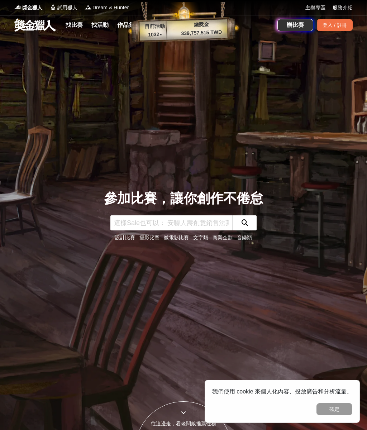
click at [76, 24] on link "找比賽" at bounding box center [74, 25] width 23 height 10
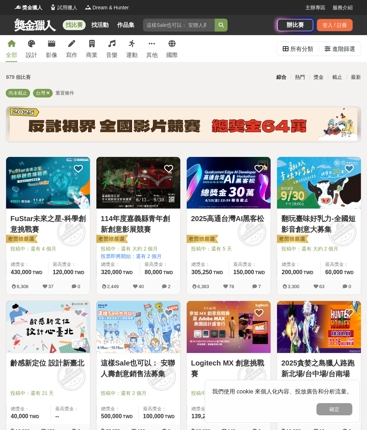
click at [153, 46] on icon at bounding box center [152, 43] width 6 height 7
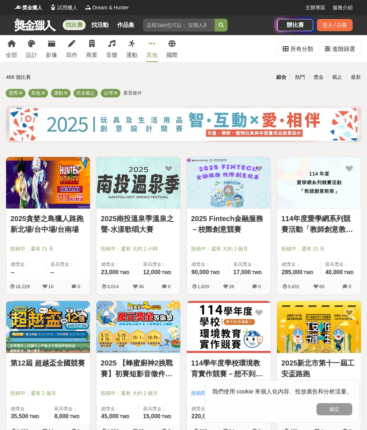
click at [11, 46] on icon at bounding box center [12, 43] width 8 height 7
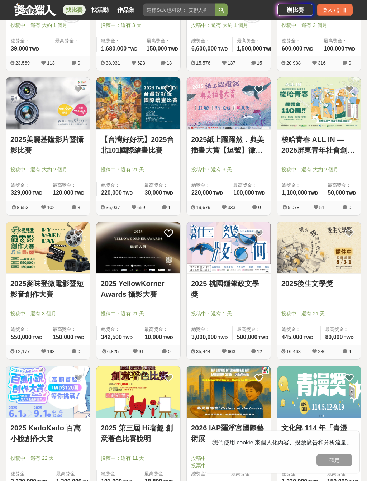
scroll to position [512, 0]
click at [148, 399] on img at bounding box center [138, 392] width 84 height 52
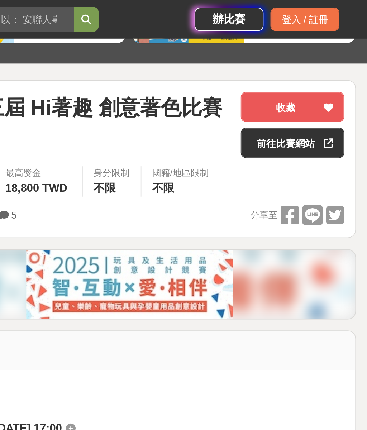
scroll to position [88, 0]
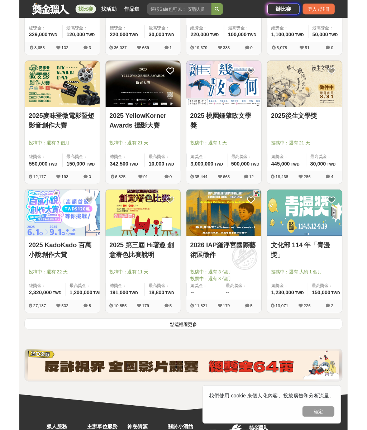
scroll to position [800, 0]
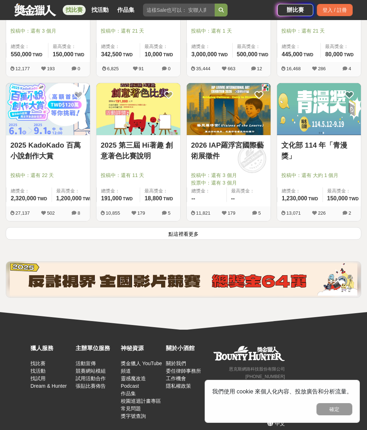
click at [36, 361] on link "找比賽" at bounding box center [37, 364] width 15 height 6
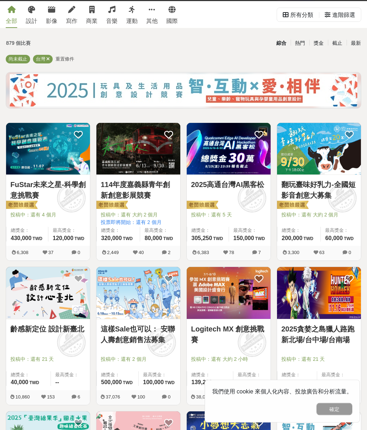
scroll to position [0, 0]
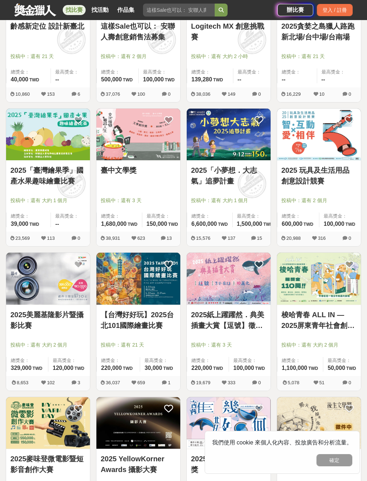
scroll to position [379, 0]
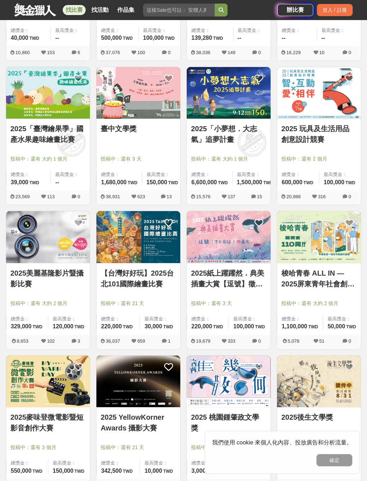
click at [130, 245] on img at bounding box center [138, 237] width 84 height 52
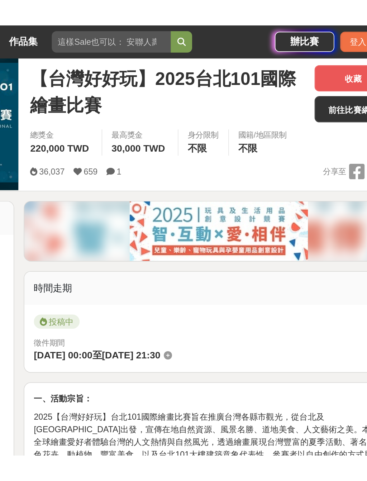
scroll to position [111, 0]
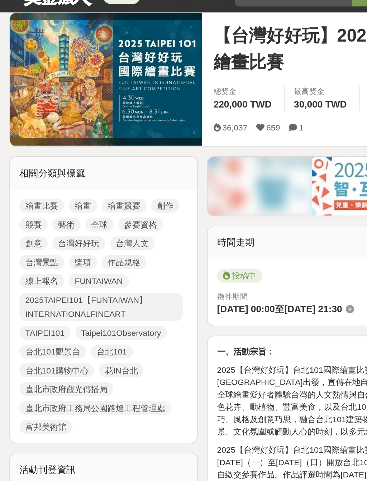
click at [27, 134] on link "繪畫比賽" at bounding box center [25, 138] width 27 height 9
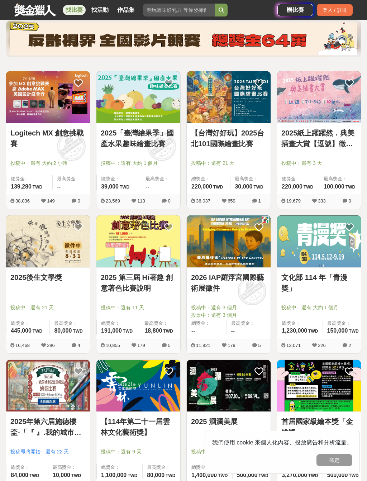
scroll to position [88, 0]
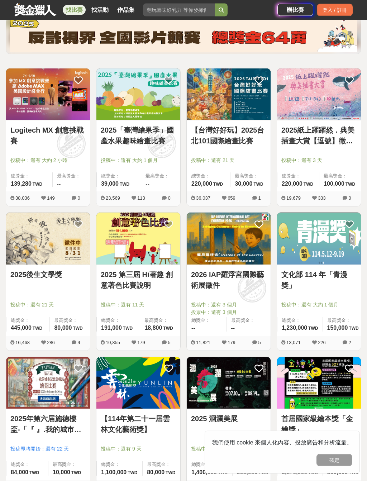
click at [239, 257] on img at bounding box center [229, 239] width 84 height 52
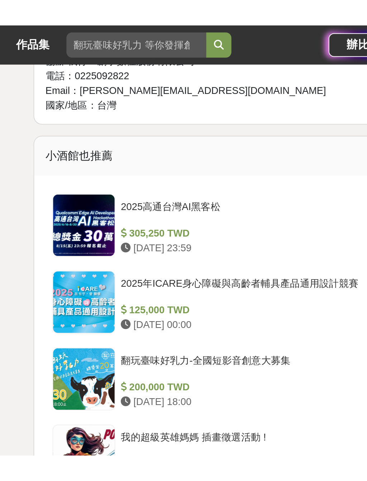
scroll to position [727, 0]
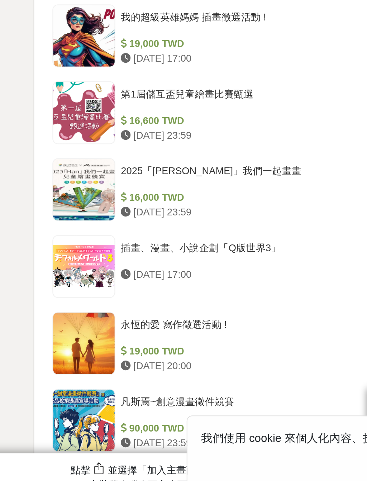
click at [136, 299] on div at bounding box center [152, 315] width 32 height 32
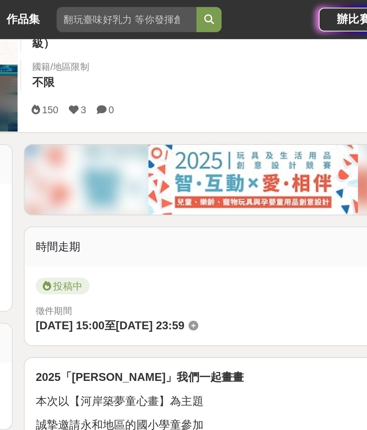
scroll to position [193, 0]
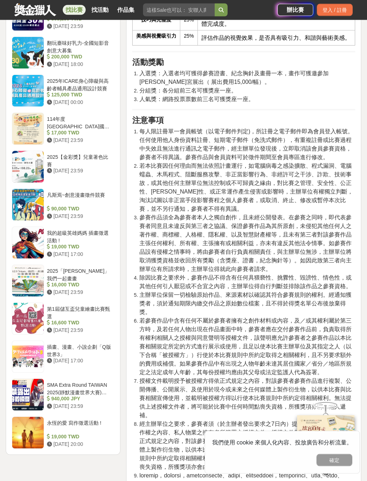
scroll to position [895, 0]
click at [80, 319] on div "第1屆儲互盃兒童繪畫比賽甄選" at bounding box center [79, 312] width 65 height 14
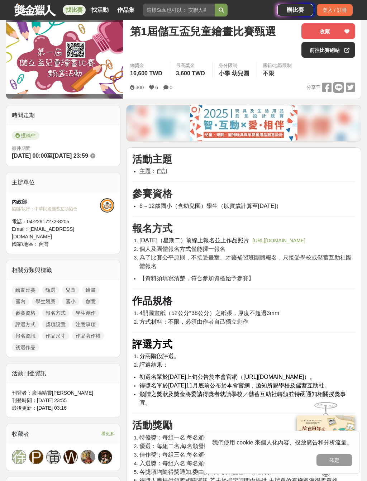
scroll to position [92, 0]
click at [29, 287] on link "繪畫比賽" at bounding box center [25, 289] width 27 height 9
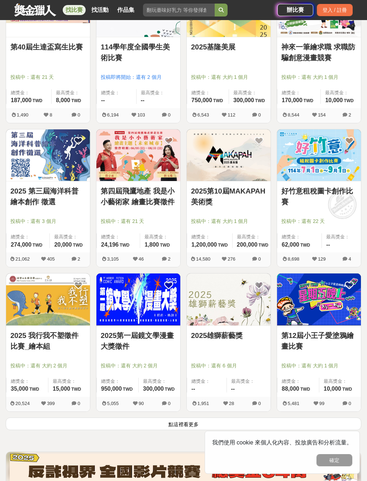
scroll to position [605, 0]
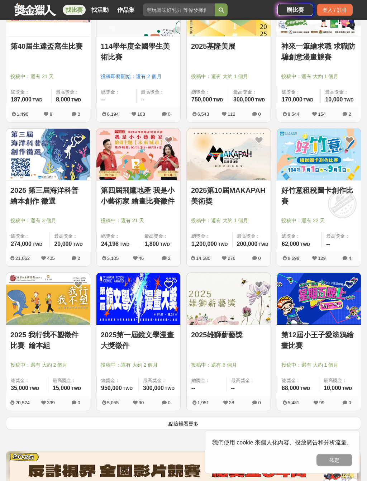
click at [249, 309] on img at bounding box center [229, 299] width 84 height 52
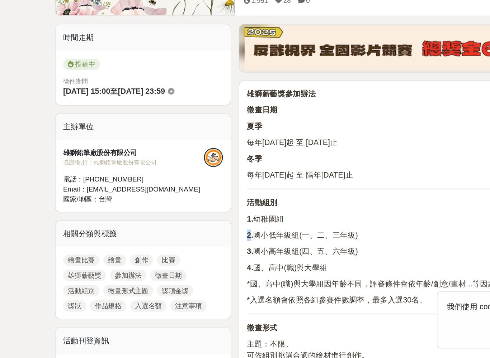
scroll to position [93, 0]
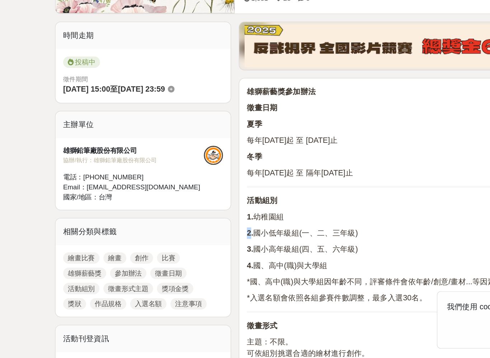
click at [190, 260] on p "2. 國小低年級組(一、二、三年級)" at bounding box center [313, 264] width 257 height 9
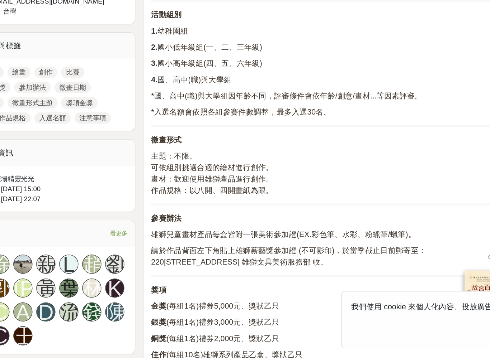
scroll to position [233, 0]
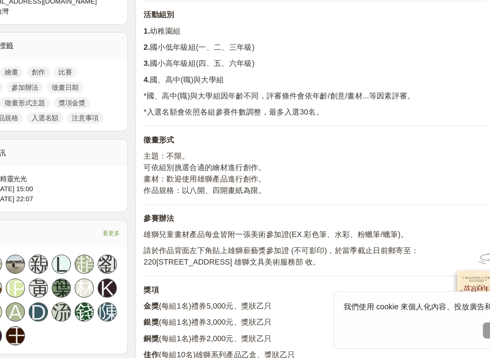
click at [281, 303] on p "獎項" at bounding box center [313, 307] width 257 height 9
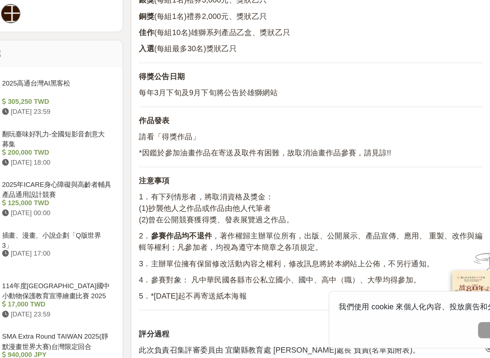
scroll to position [475, 0]
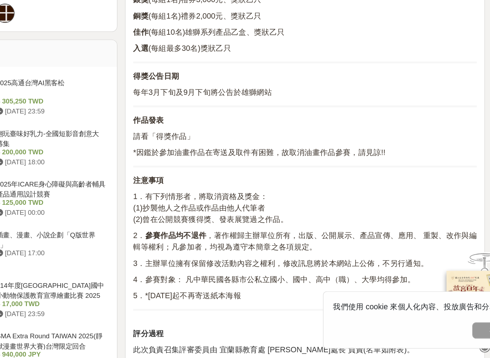
click at [231, 229] on div "雄獅薪藝獎 參加辦法 徵畫日期 夏季 每年2月1日起 至 7月31日止 冬季 每年8月1日起 至 隔年1月31日止 活動組別 1. 幼稚園組 2. 國小低年級…" at bounding box center [313, 159] width 257 height 772
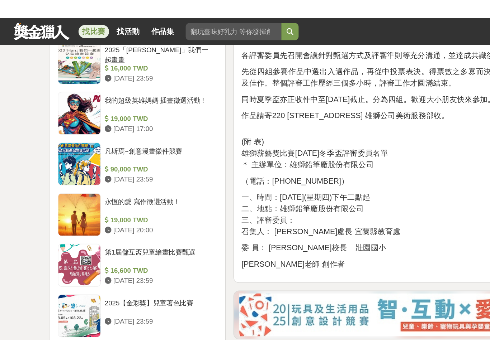
scroll to position [824, 0]
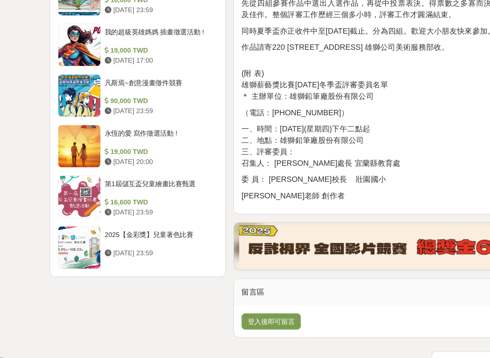
click at [62, 214] on div at bounding box center [64, 230] width 32 height 32
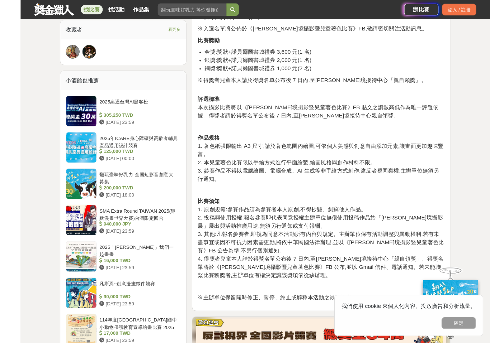
scroll to position [565, 0]
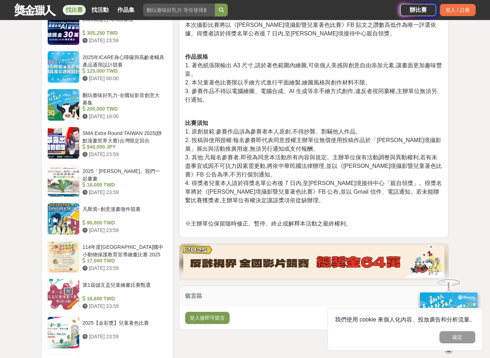
click at [68, 291] on div at bounding box center [64, 295] width 32 height 32
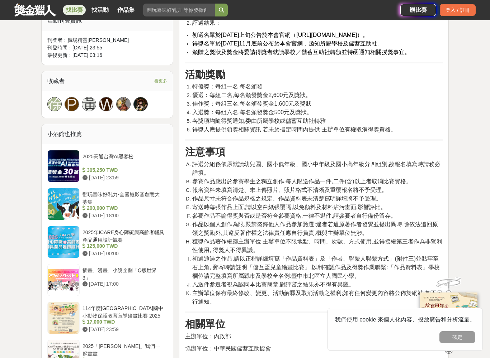
scroll to position [428, 0]
click at [150, 204] on div "翻玩臺味好乳力-全國短影音創意大募集" at bounding box center [123, 198] width 82 height 14
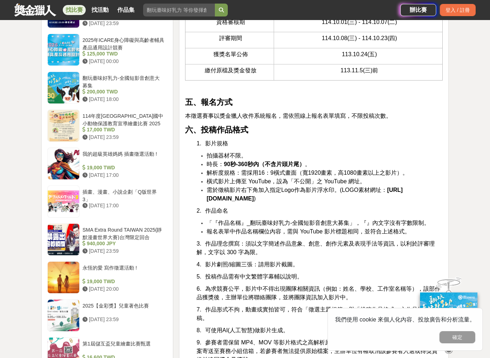
scroll to position [797, 0]
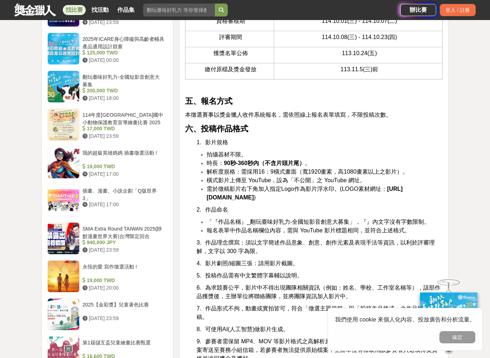
click at [289, 322] on p "7. 作品形式不拘，動畫或實拍皆可，符合「徵選主題規範」與「投稿作品格式」之作品均可投稿。" at bounding box center [319, 313] width 246 height 17
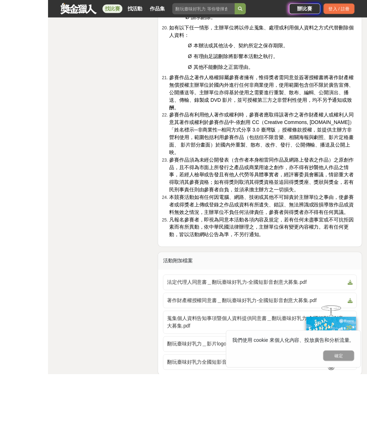
scroll to position [2130, 0]
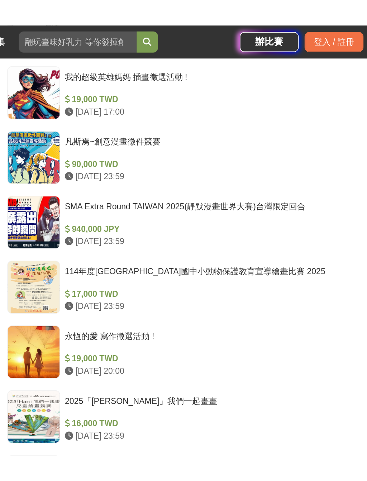
scroll to position [966, 0]
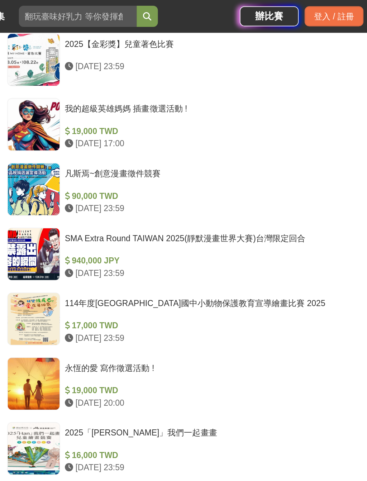
click at [136, 194] on div at bounding box center [152, 195] width 32 height 32
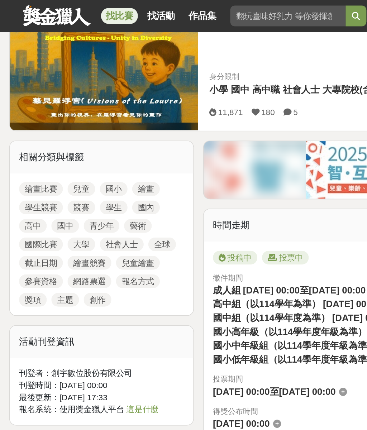
scroll to position [131, 0]
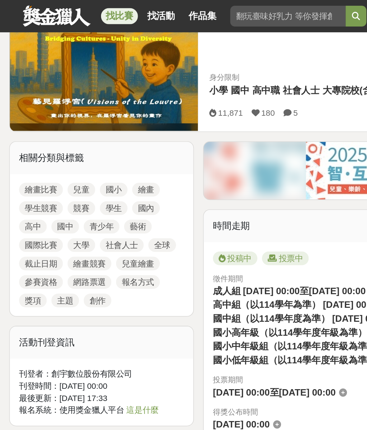
click at [77, 152] on link "社會人士" at bounding box center [75, 152] width 27 height 9
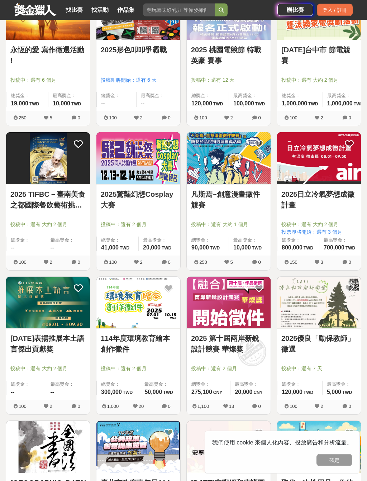
scroll to position [132, 0]
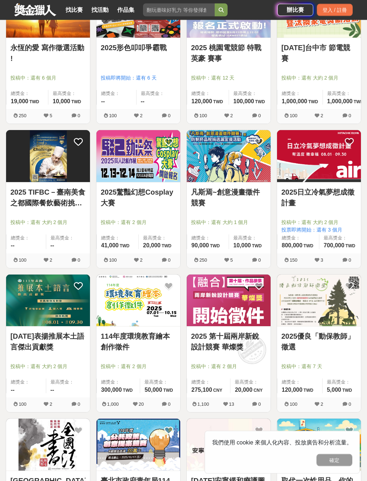
click at [252, 299] on img at bounding box center [229, 301] width 84 height 52
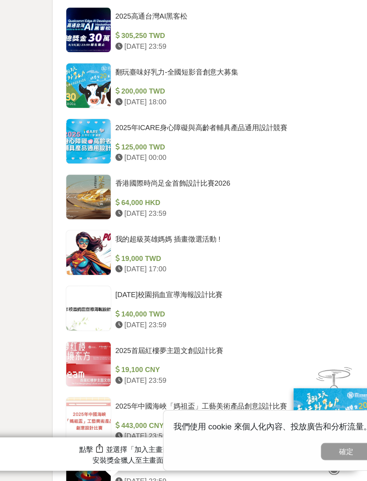
scroll to position [979, 0]
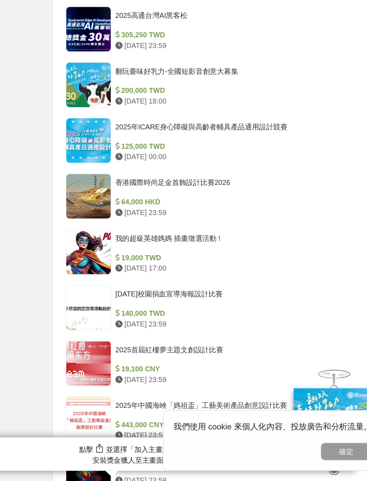
click at [136, 303] on div at bounding box center [152, 319] width 32 height 32
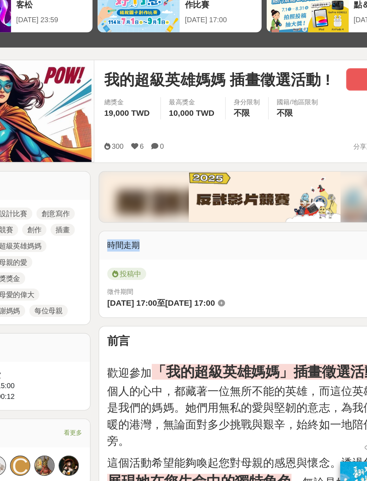
click at [215, 278] on div "投稿中" at bounding box center [243, 283] width 223 height 11
click at [206, 278] on div "投稿中" at bounding box center [243, 283] width 223 height 11
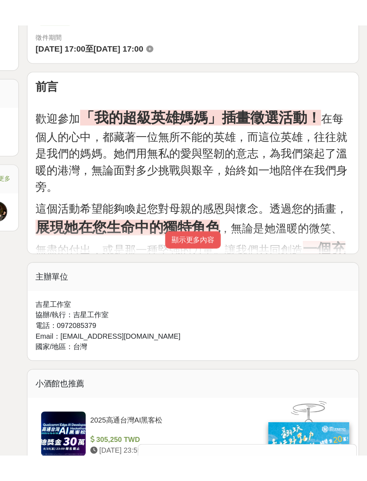
scroll to position [203, 0]
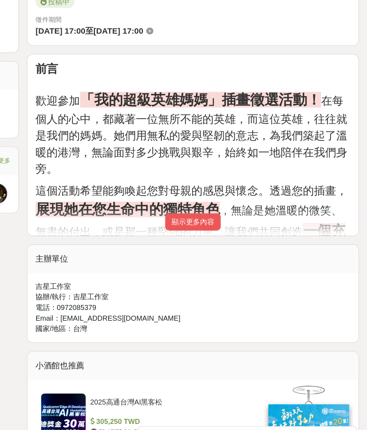
click at [224, 229] on button "顯示更多內容" at bounding box center [243, 235] width 39 height 12
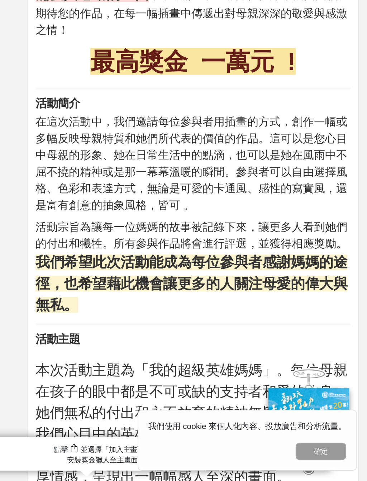
scroll to position [327, 0]
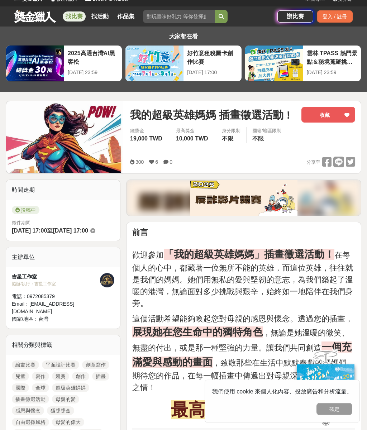
scroll to position [0, 0]
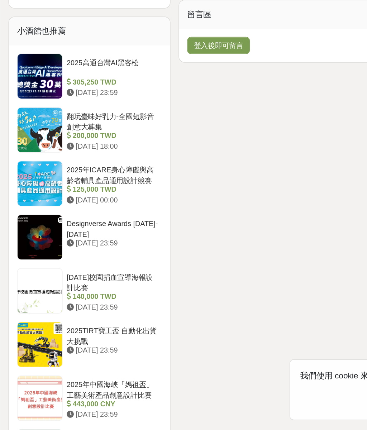
scroll to position [985, 0]
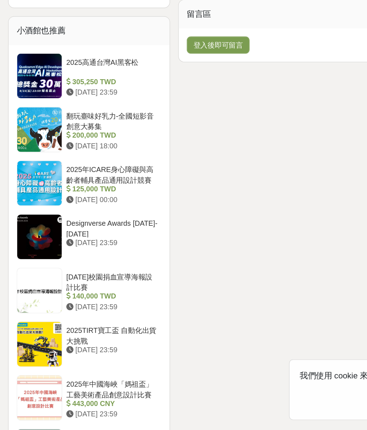
click at [33, 163] on div at bounding box center [28, 179] width 32 height 32
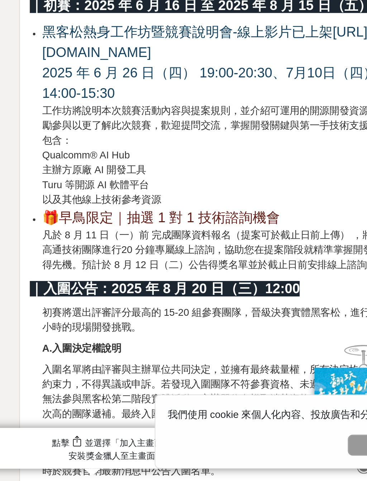
scroll to position [1101, 0]
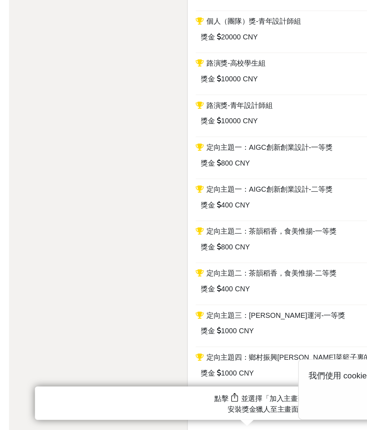
scroll to position [985, 0]
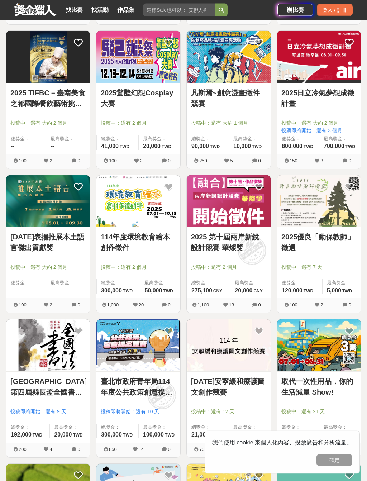
scroll to position [233, 0]
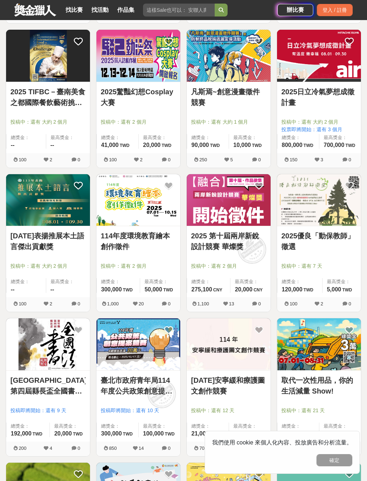
click at [321, 266] on span "投稿中：還有 7 天" at bounding box center [318, 266] width 75 height 8
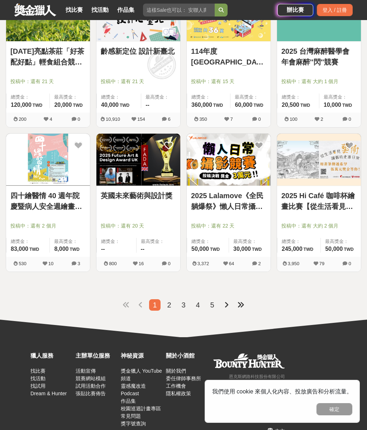
scroll to position [719, 0]
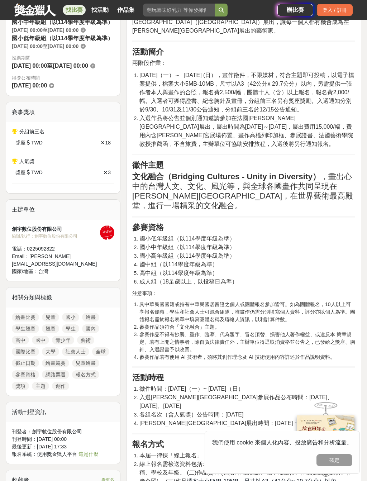
scroll to position [359, 0]
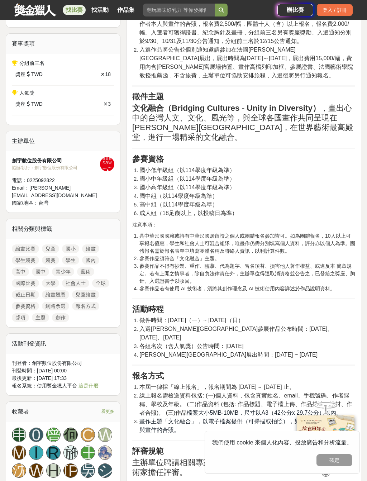
click at [25, 253] on link "繪畫比賽" at bounding box center [25, 248] width 27 height 9
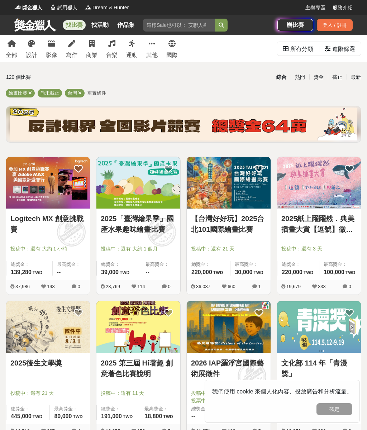
click at [338, 177] on img at bounding box center [319, 183] width 84 height 52
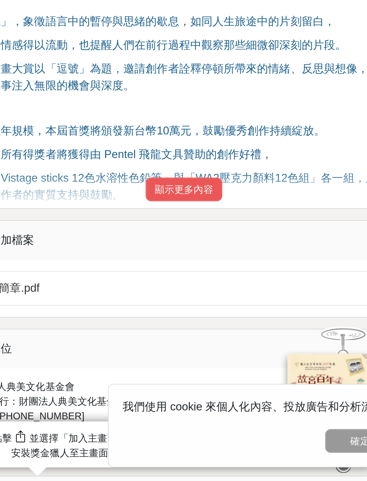
scroll to position [132, 0]
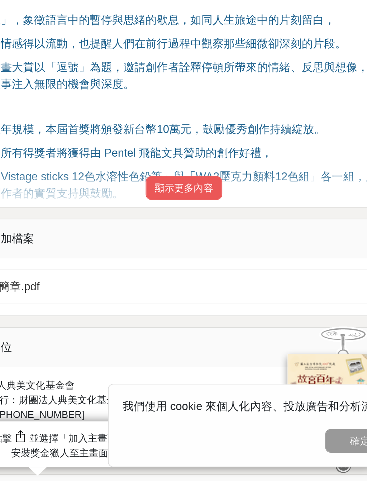
click at [224, 324] on button "顯示更多內容" at bounding box center [243, 330] width 39 height 12
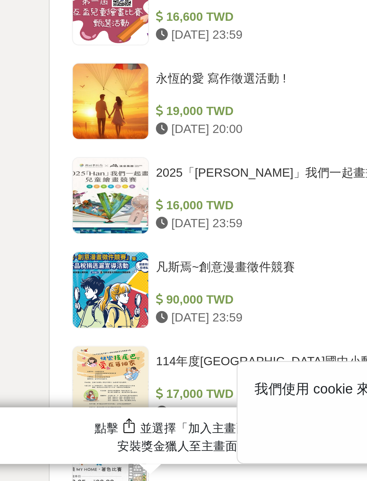
scroll to position [1331, 0]
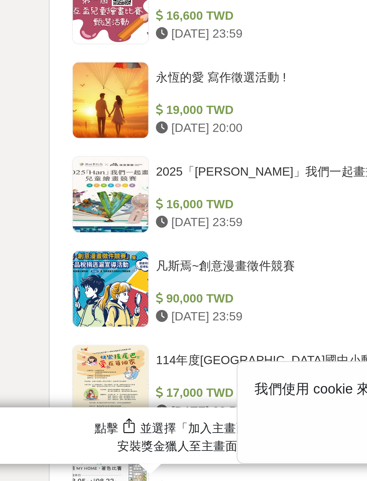
click at [136, 346] on div at bounding box center [152, 362] width 32 height 32
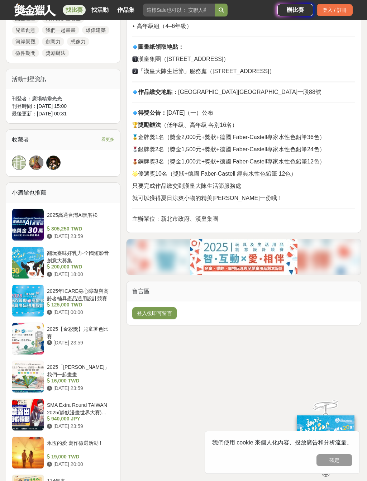
scroll to position [425, 0]
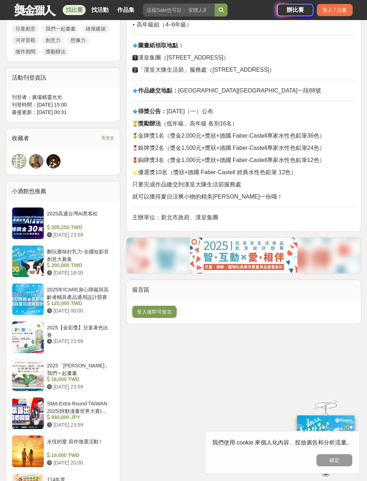
click at [84, 338] on div "[DATE] 23:59" at bounding box center [79, 342] width 65 height 8
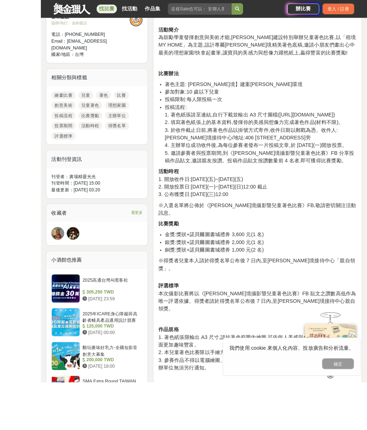
scroll to position [319, 0]
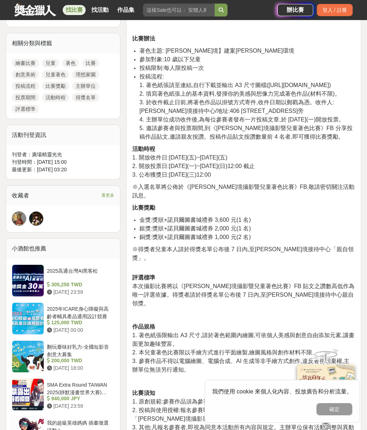
click at [127, 12] on link "作品集" at bounding box center [125, 10] width 23 height 10
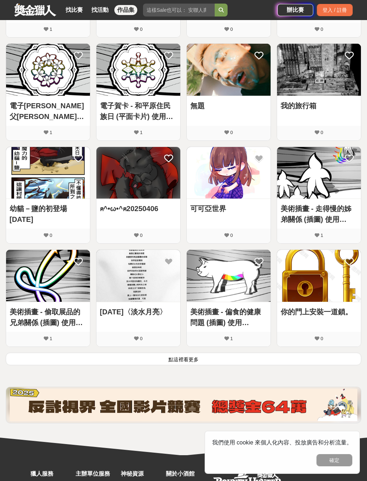
scroll to position [216, 0]
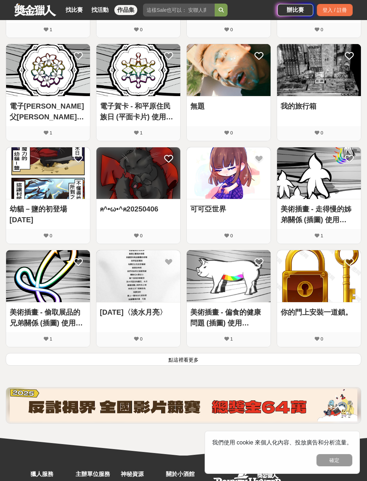
click at [324, 166] on img at bounding box center [319, 173] width 84 height 52
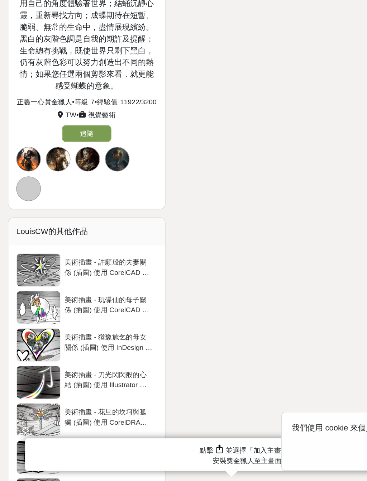
scroll to position [454, 0]
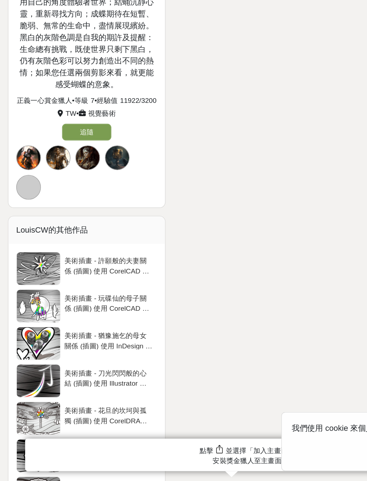
click at [25, 315] on div at bounding box center [28, 327] width 32 height 24
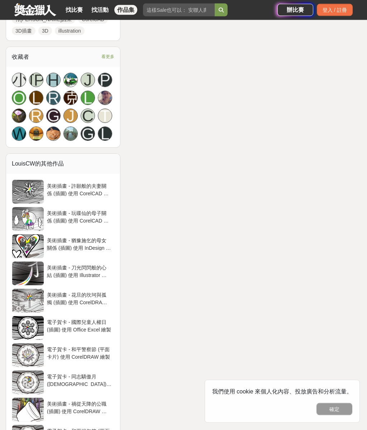
scroll to position [784, 0]
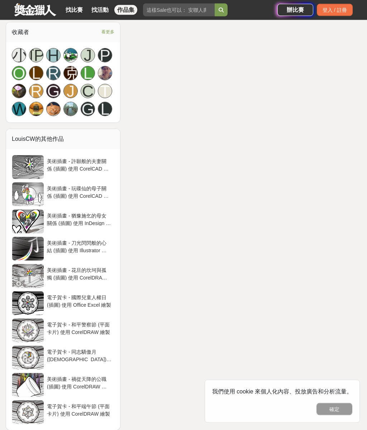
click at [19, 303] on div at bounding box center [28, 304] width 32 height 24
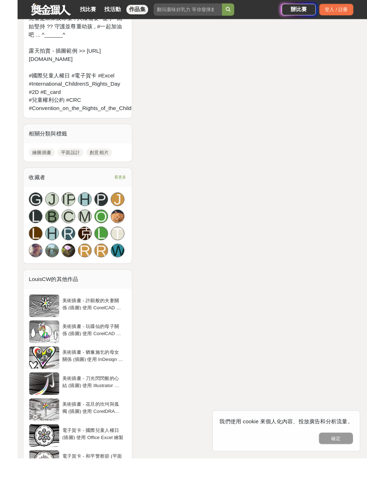
scroll to position [662, 0]
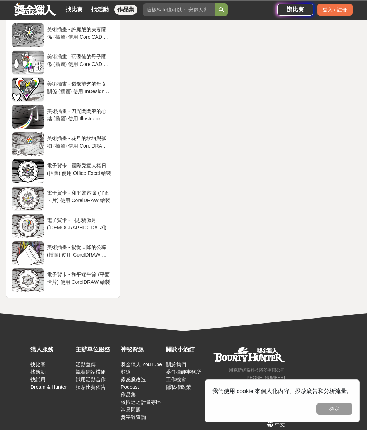
scroll to position [784, 0]
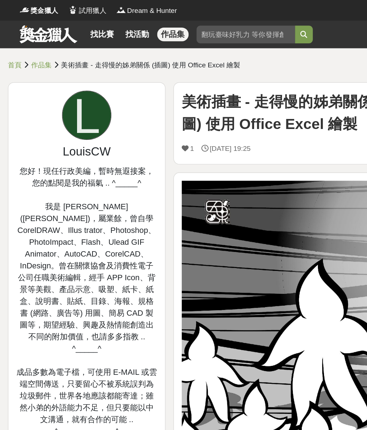
click at [97, 26] on link "找活動" at bounding box center [100, 25] width 23 height 10
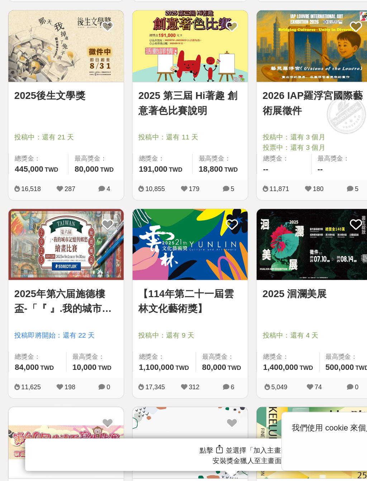
scroll to position [185, 0]
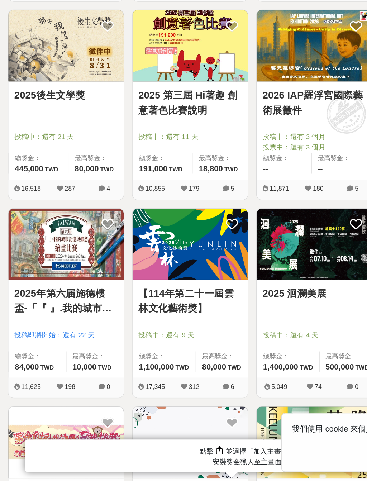
click at [63, 282] on img at bounding box center [48, 308] width 84 height 52
